Goal: Find specific page/section: Find specific page/section

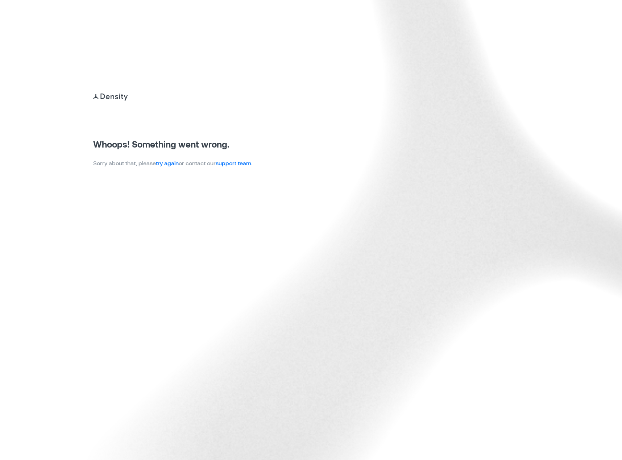
click at [174, 164] on link "try again" at bounding box center [167, 163] width 23 height 7
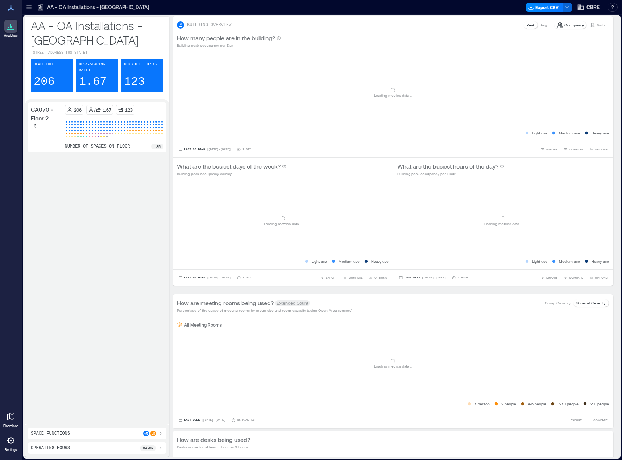
click at [30, 4] on icon at bounding box center [28, 7] width 7 height 7
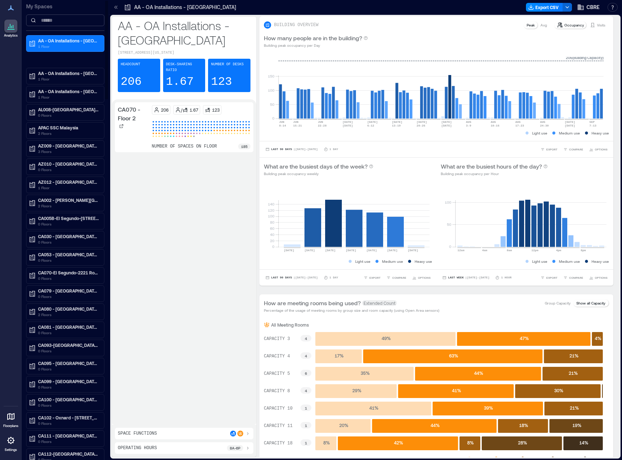
click at [57, 23] on input at bounding box center [65, 21] width 78 height 12
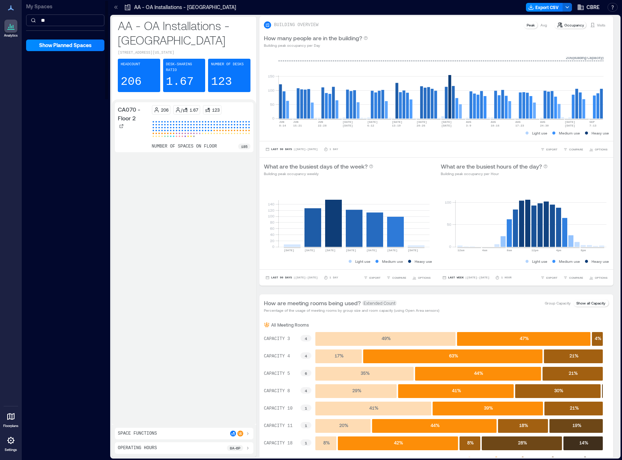
type input "*"
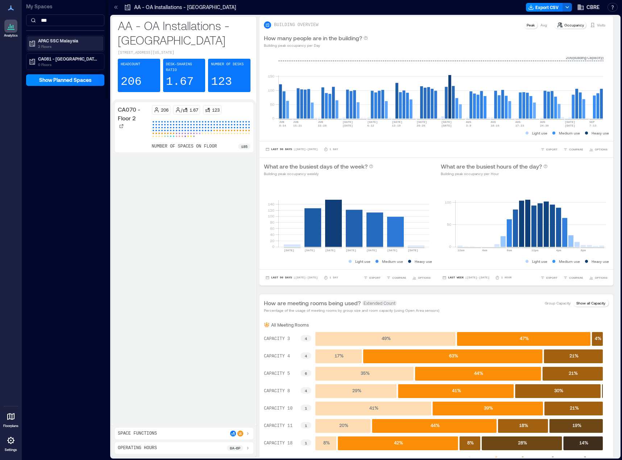
click at [58, 37] on div "APAC SSC Malaysia 2 Floors" at bounding box center [65, 43] width 76 height 15
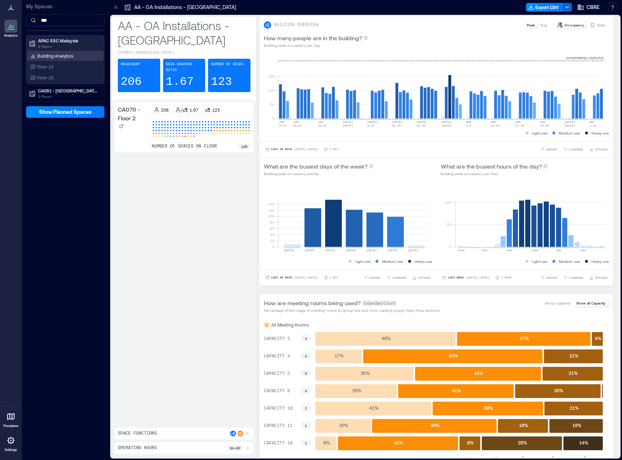
click at [66, 56] on p "Building Analytics" at bounding box center [55, 56] width 36 height 6
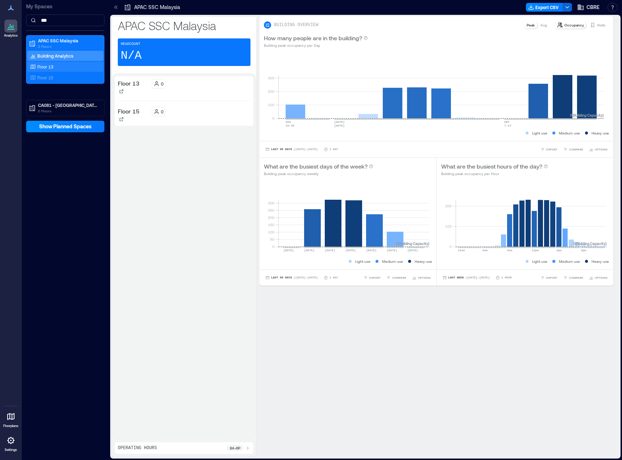
click at [53, 67] on p "Floor 13" at bounding box center [45, 67] width 16 height 6
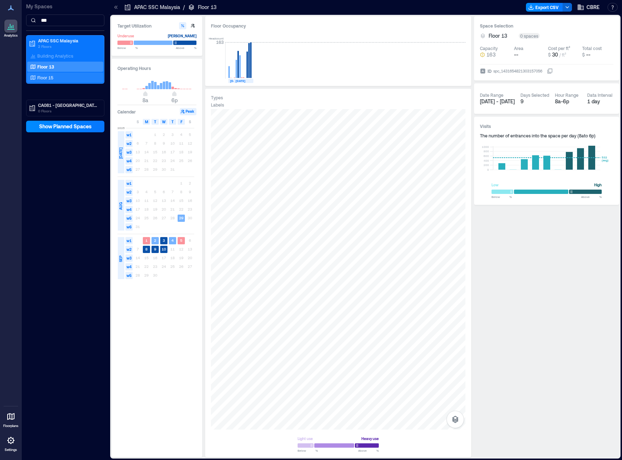
click at [46, 78] on p "Floor 15" at bounding box center [45, 78] width 16 height 6
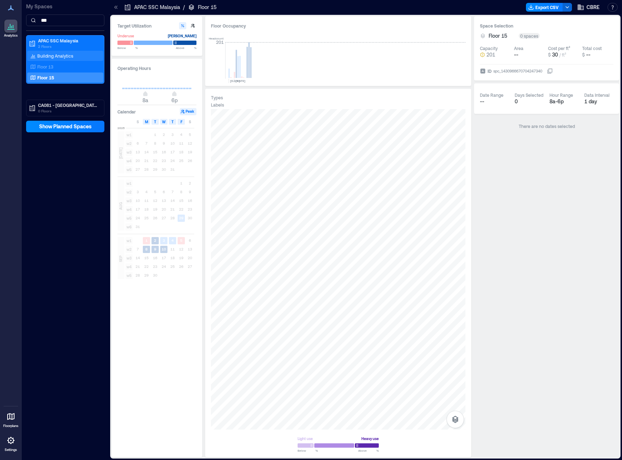
click at [53, 55] on p "Building Analytics" at bounding box center [55, 56] width 36 height 6
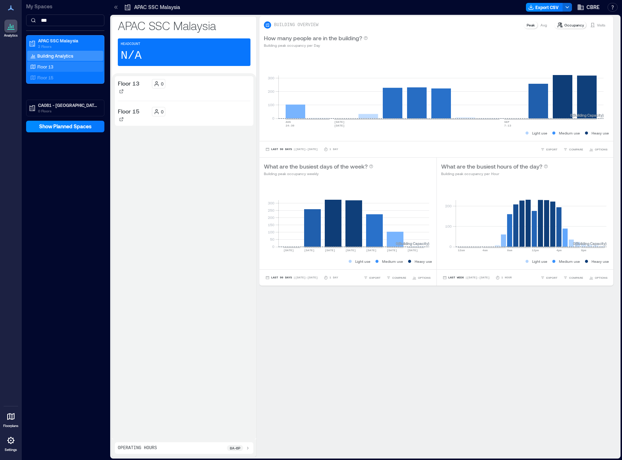
click at [57, 63] on div "Floor 13" at bounding box center [64, 66] width 70 height 7
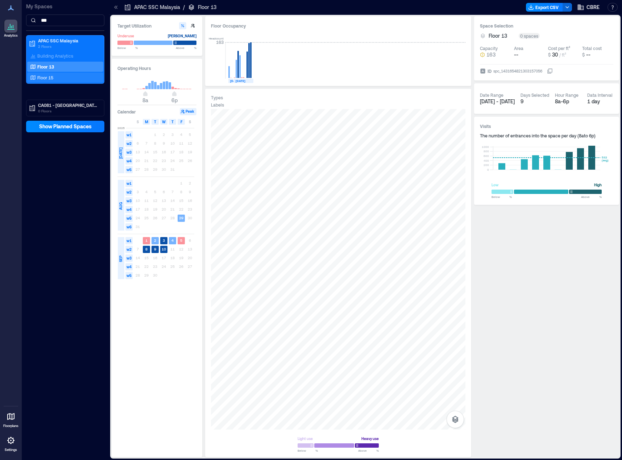
click at [58, 79] on div "Floor 15" at bounding box center [64, 77] width 70 height 7
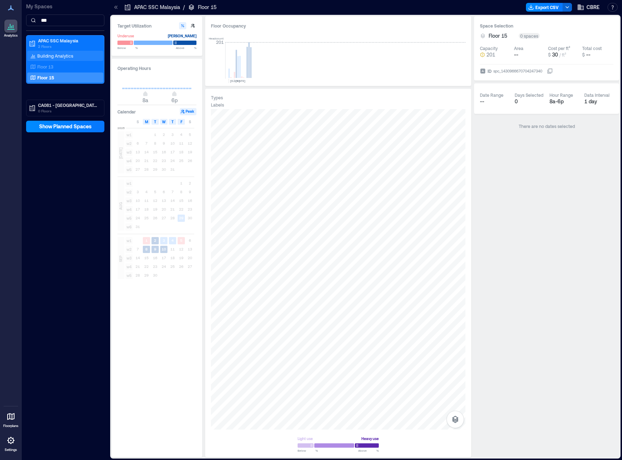
click at [66, 51] on div "Building Analytics" at bounding box center [65, 56] width 76 height 10
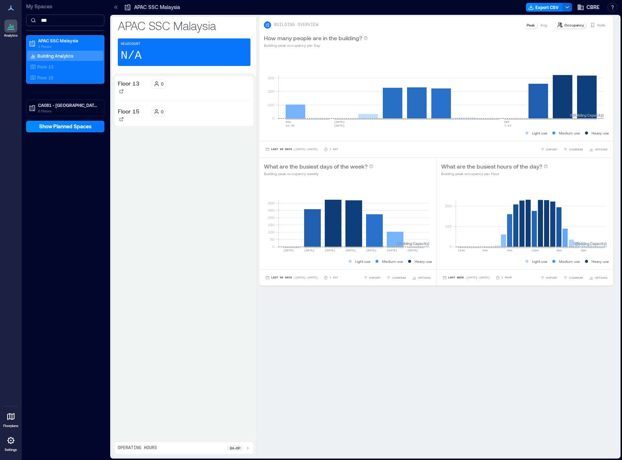
click at [62, 18] on input "***" at bounding box center [65, 21] width 78 height 12
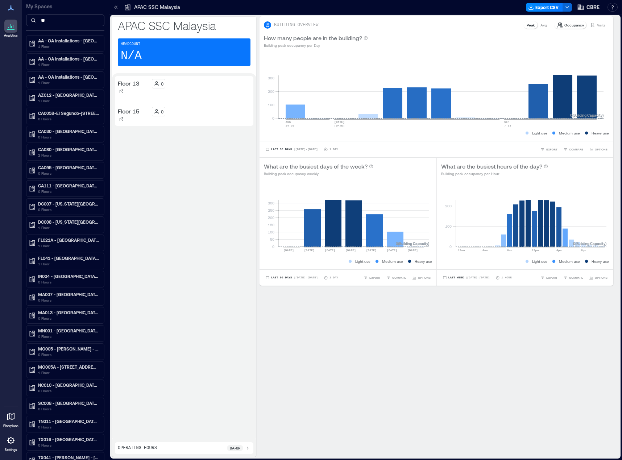
type input "*"
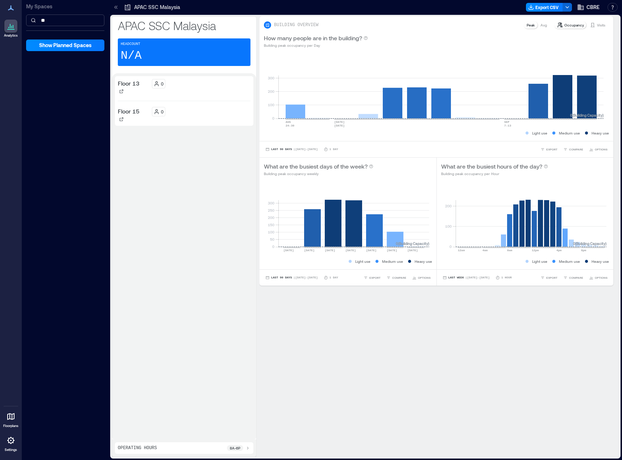
type input "*"
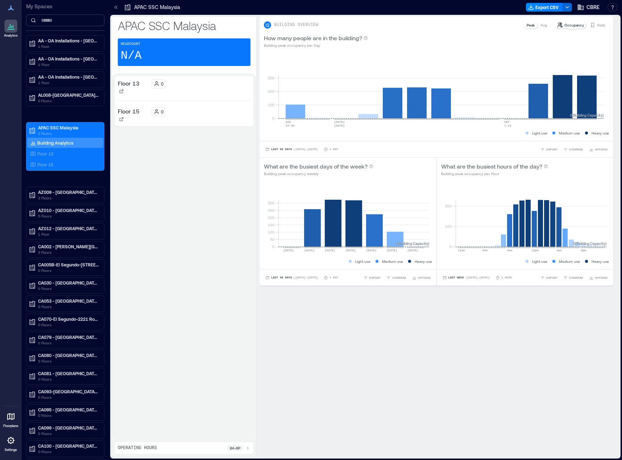
click at [66, 21] on input at bounding box center [65, 21] width 78 height 12
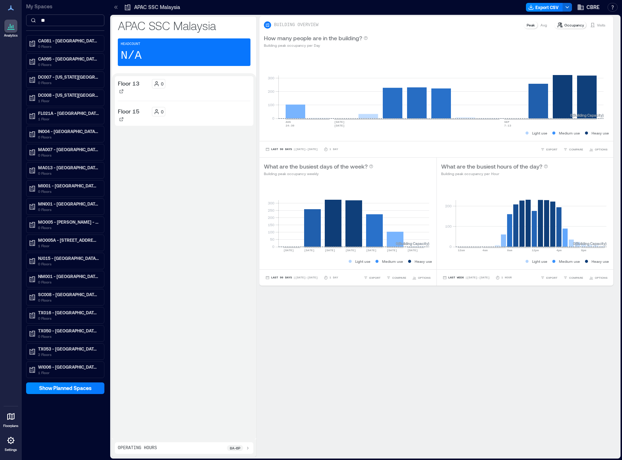
type input "*"
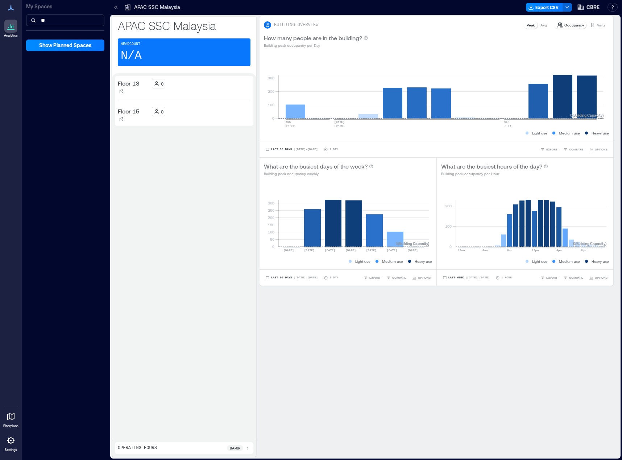
type input "*"
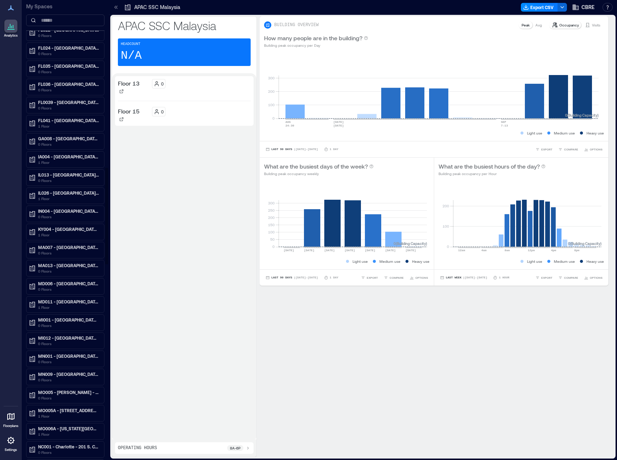
scroll to position [798, 0]
click at [66, 17] on input at bounding box center [65, 21] width 78 height 12
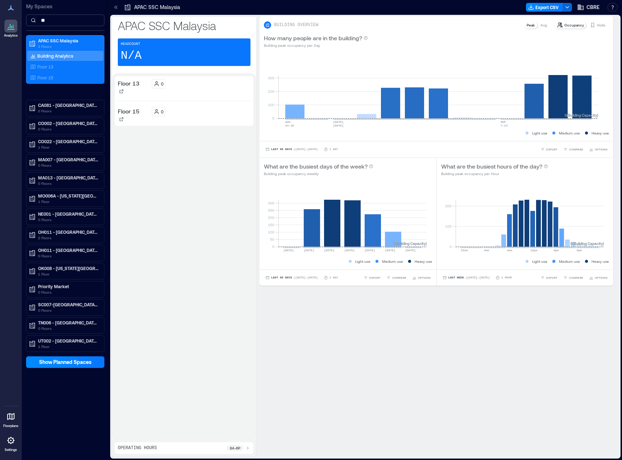
scroll to position [0, 0]
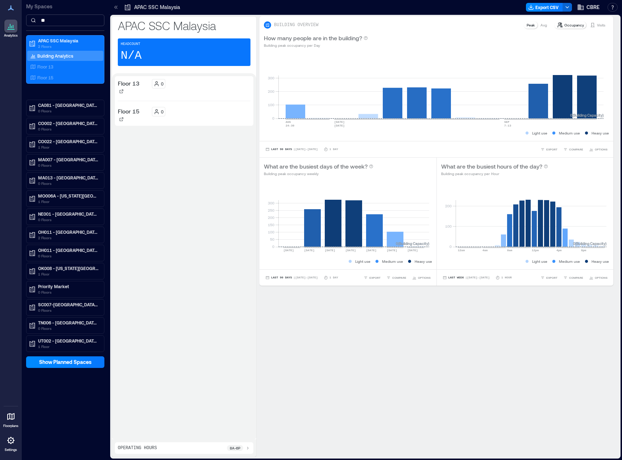
type input "*"
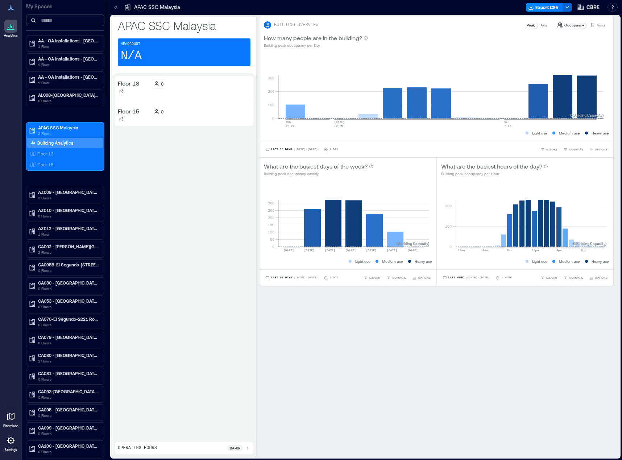
click at [59, 21] on input at bounding box center [65, 21] width 78 height 12
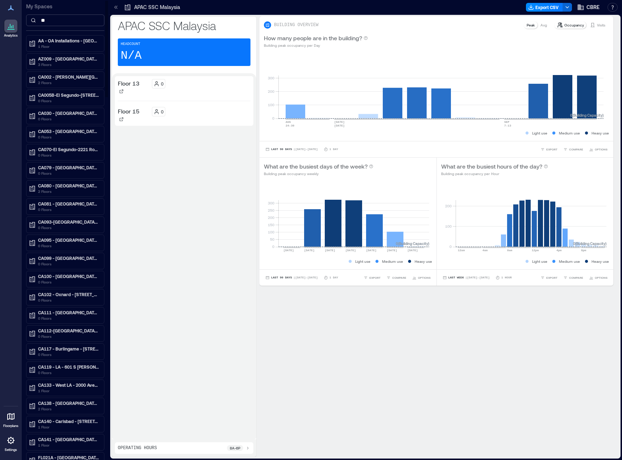
type input "*"
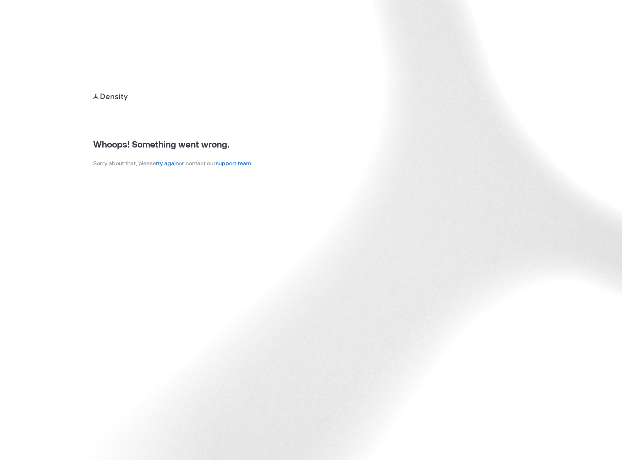
click at [166, 163] on link "try again" at bounding box center [167, 163] width 23 height 7
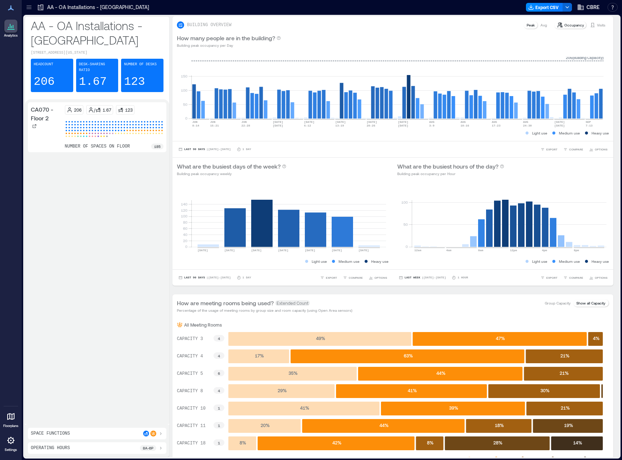
click at [31, 6] on icon at bounding box center [28, 7] width 7 height 7
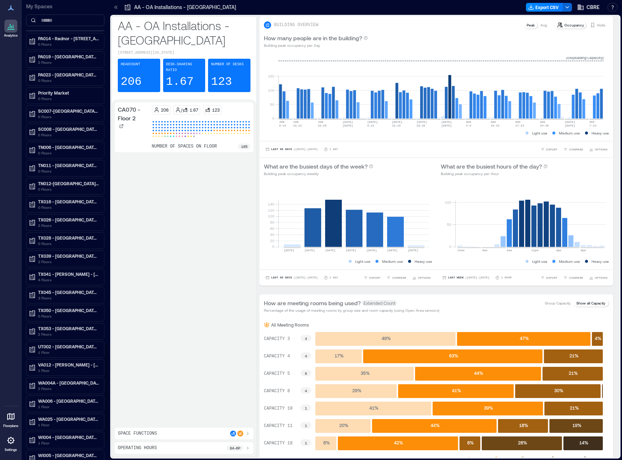
scroll to position [1632, 0]
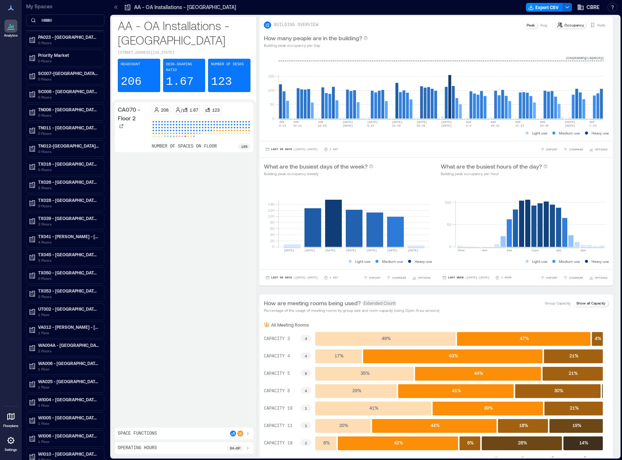
click at [176, 202] on div "CA070 - Floor 2 206 / 1.67 123 number of spaces on floor 185" at bounding box center [184, 262] width 139 height 320
